Goal: Information Seeking & Learning: Find specific fact

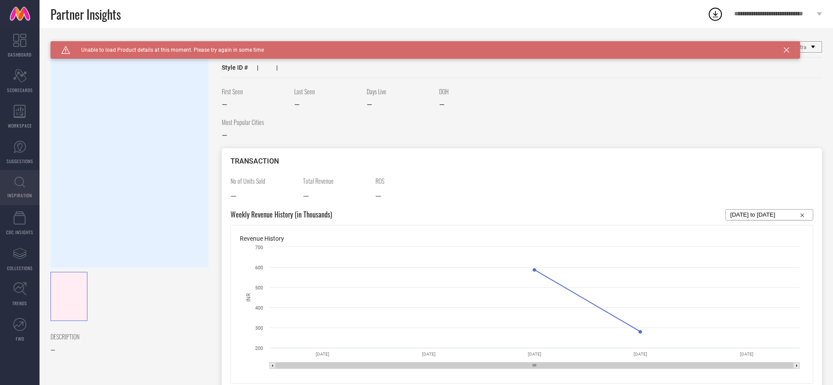
click at [16, 186] on icon at bounding box center [19, 182] width 11 height 11
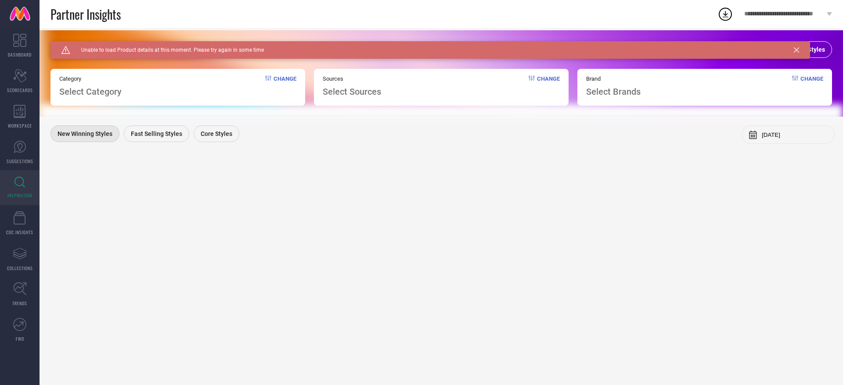
click at [829, 54] on div "View All Styles" at bounding box center [799, 49] width 66 height 17
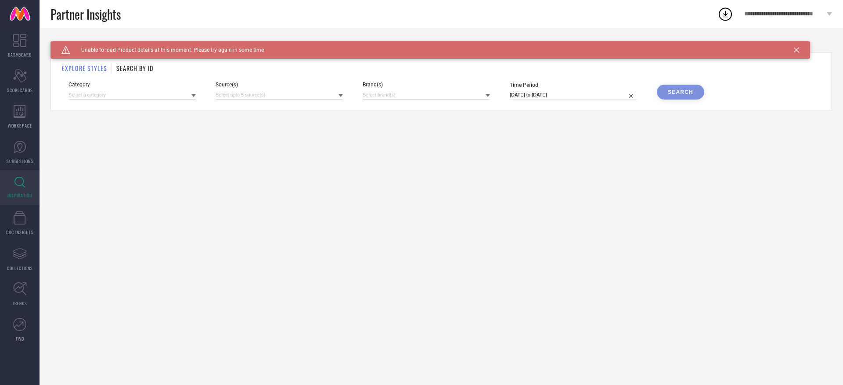
click at [795, 50] on icon at bounding box center [796, 49] width 5 height 5
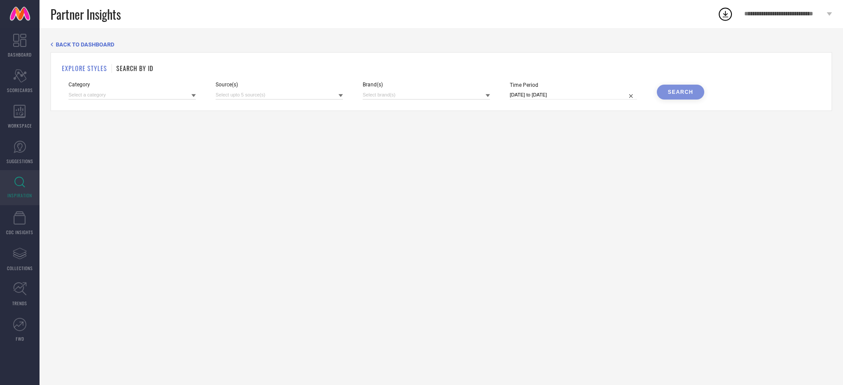
click at [14, 180] on link "INSPIRATION" at bounding box center [20, 187] width 40 height 35
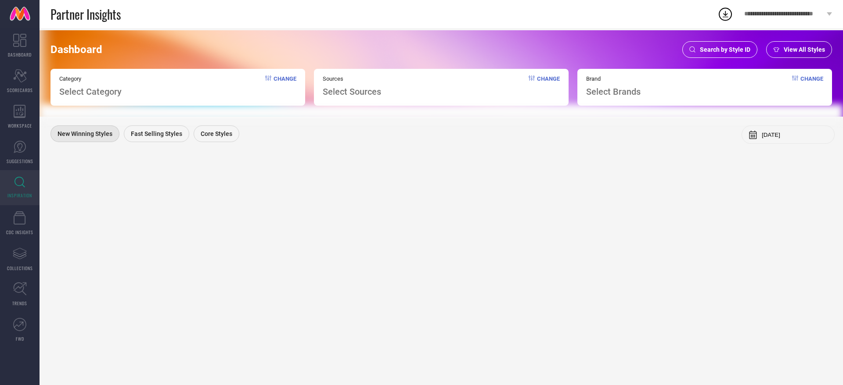
click at [710, 44] on div "Search by Style ID" at bounding box center [719, 49] width 75 height 17
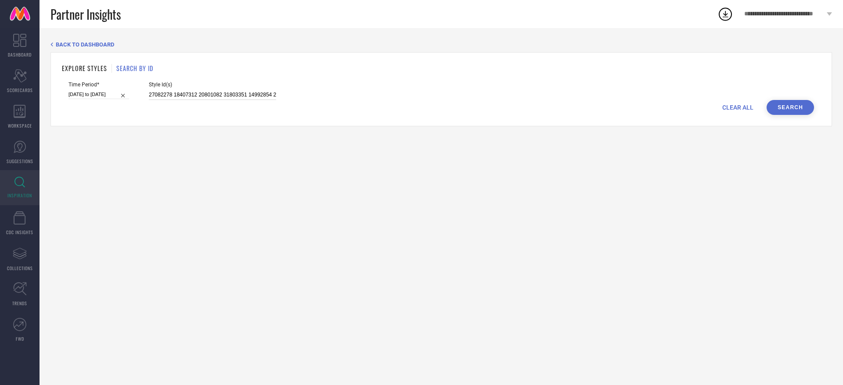
click at [222, 97] on input "27082278 18407312 20801082 31803351 14992854 25316388 31888676 11957284 3193796…" at bounding box center [212, 95] width 127 height 10
paste input "3378336"
type input "33783369"
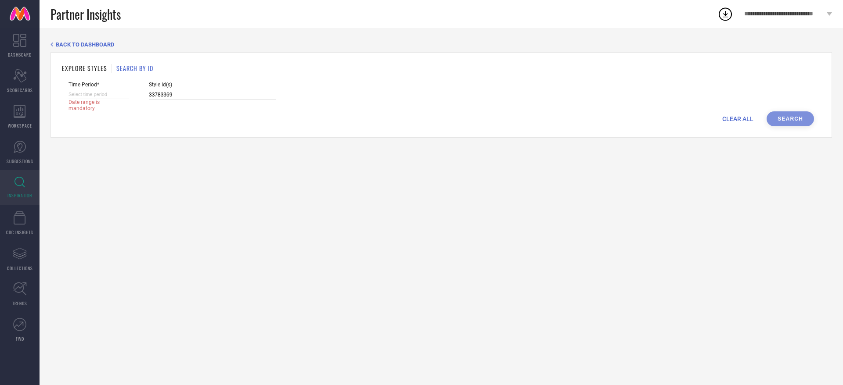
select select "8"
select select "2025"
select select "9"
select select "2025"
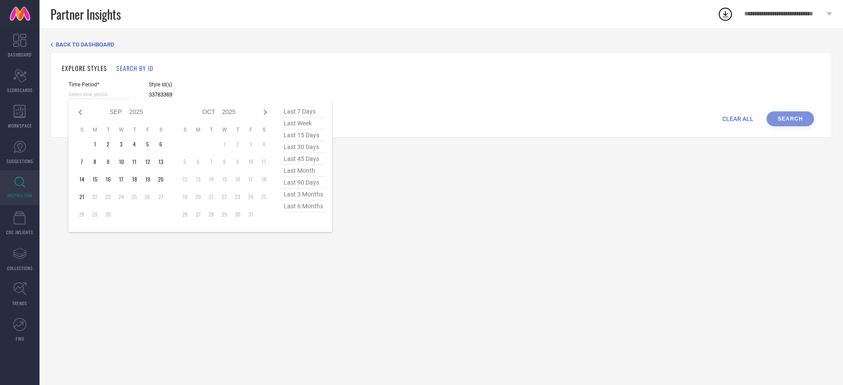
click at [111, 98] on input at bounding box center [98, 94] width 61 height 9
type input "33783369"
click at [310, 208] on span "last 6 months" at bounding box center [303, 207] width 44 height 12
type input "[DATE] to [DATE]"
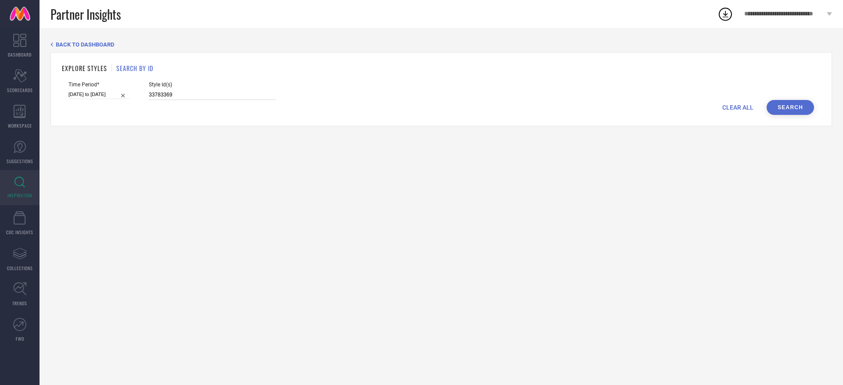
click at [202, 94] on input "33783369" at bounding box center [212, 95] width 127 height 10
paste input "33783369"
type input "33783369, 33783498, 33783502, 33783500"
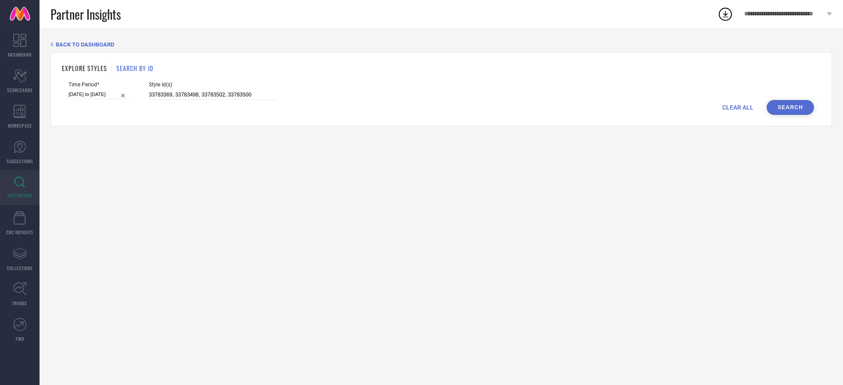
click at [780, 105] on button "Search" at bounding box center [789, 107] width 47 height 15
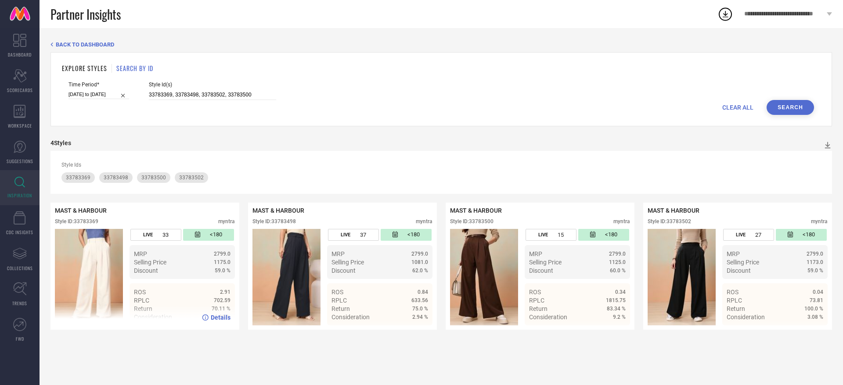
click at [221, 318] on span "Details" at bounding box center [221, 317] width 20 height 7
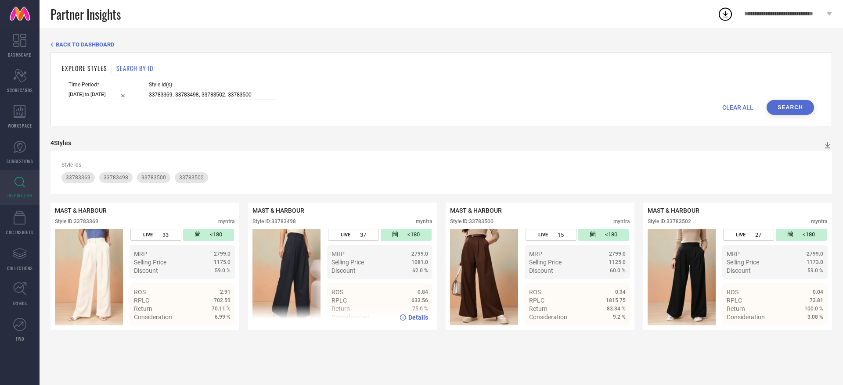
click at [419, 318] on span "Details" at bounding box center [418, 317] width 20 height 7
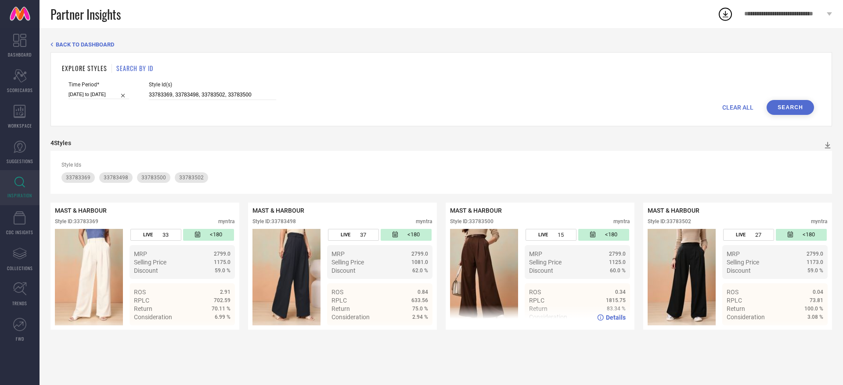
click at [610, 318] on span "Details" at bounding box center [616, 317] width 20 height 7
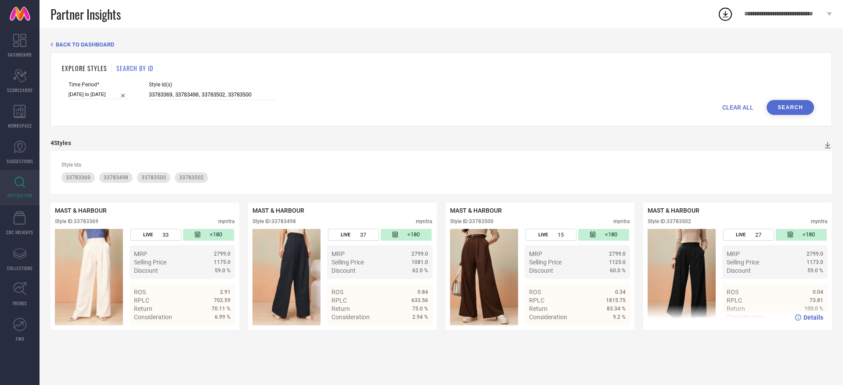
click at [804, 319] on span "Details" at bounding box center [813, 317] width 20 height 7
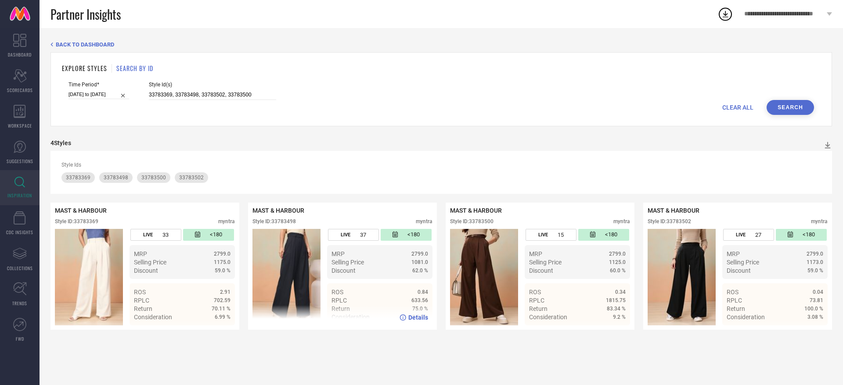
click at [417, 317] on span "Details" at bounding box center [418, 317] width 20 height 7
